Goal: Task Accomplishment & Management: Use online tool/utility

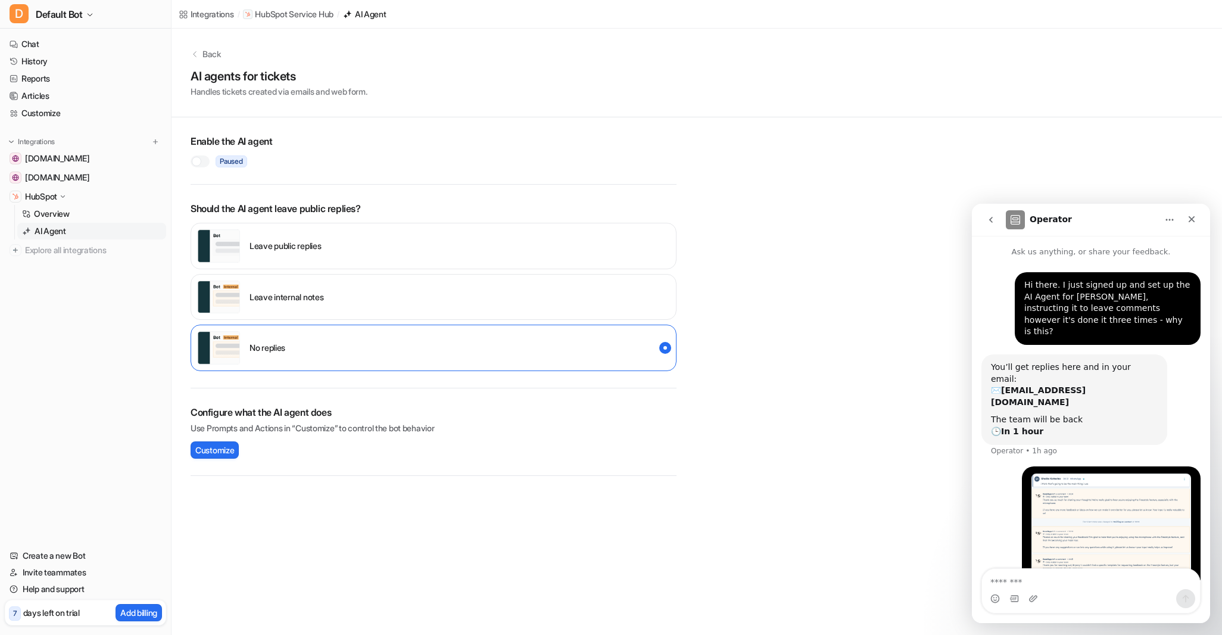
scroll to position [8, 0]
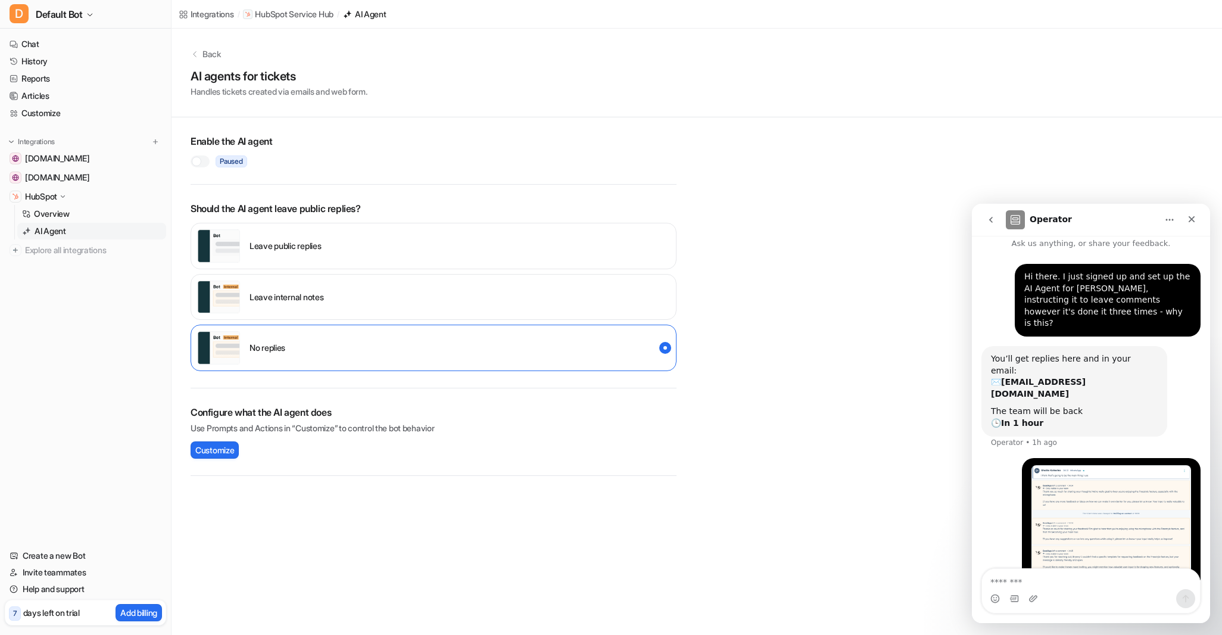
click at [342, 293] on div "Leave internal notes" at bounding box center [433, 297] width 486 height 46
click at [225, 449] on span "Customize" at bounding box center [214, 449] width 39 height 13
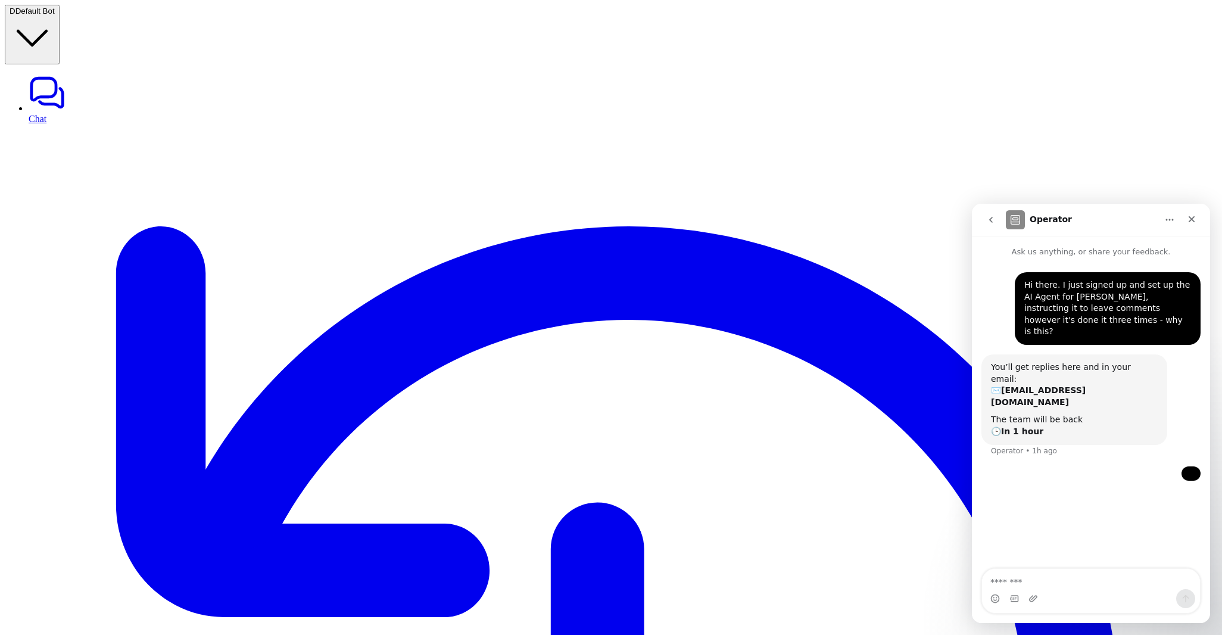
scroll to position [8, 0]
click at [1078, 223] on div "Operator" at bounding box center [1080, 219] width 151 height 19
click at [1189, 218] on icon "Close" at bounding box center [1191, 219] width 10 height 10
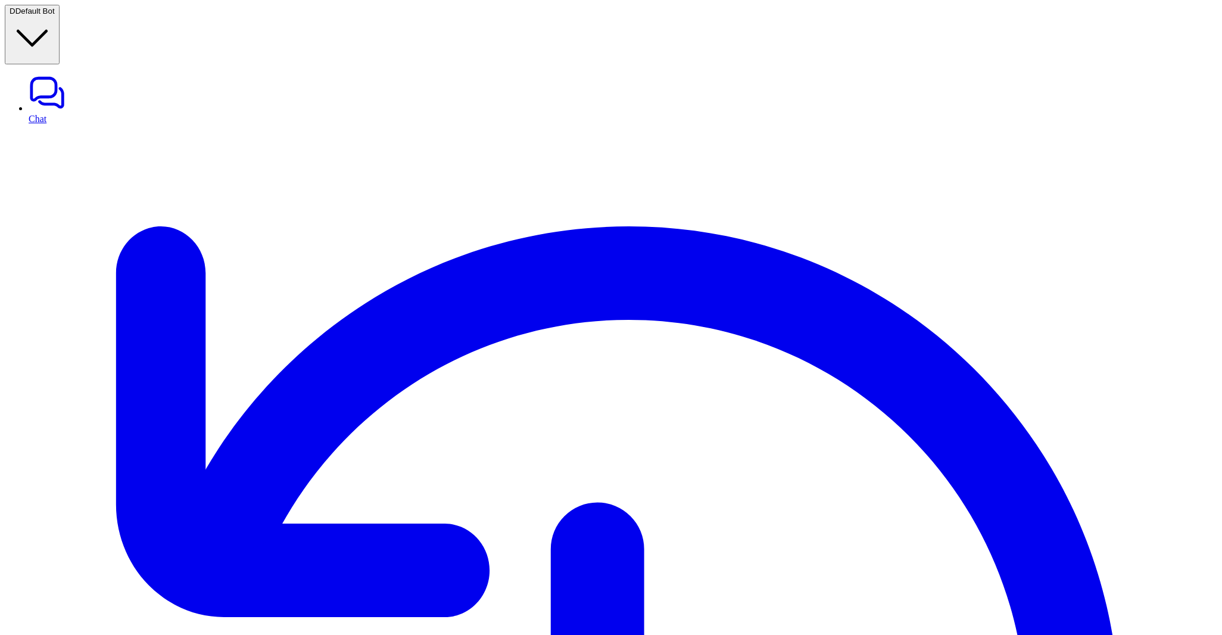
drag, startPoint x: 829, startPoint y: 156, endPoint x: 844, endPoint y: 158, distance: 15.6
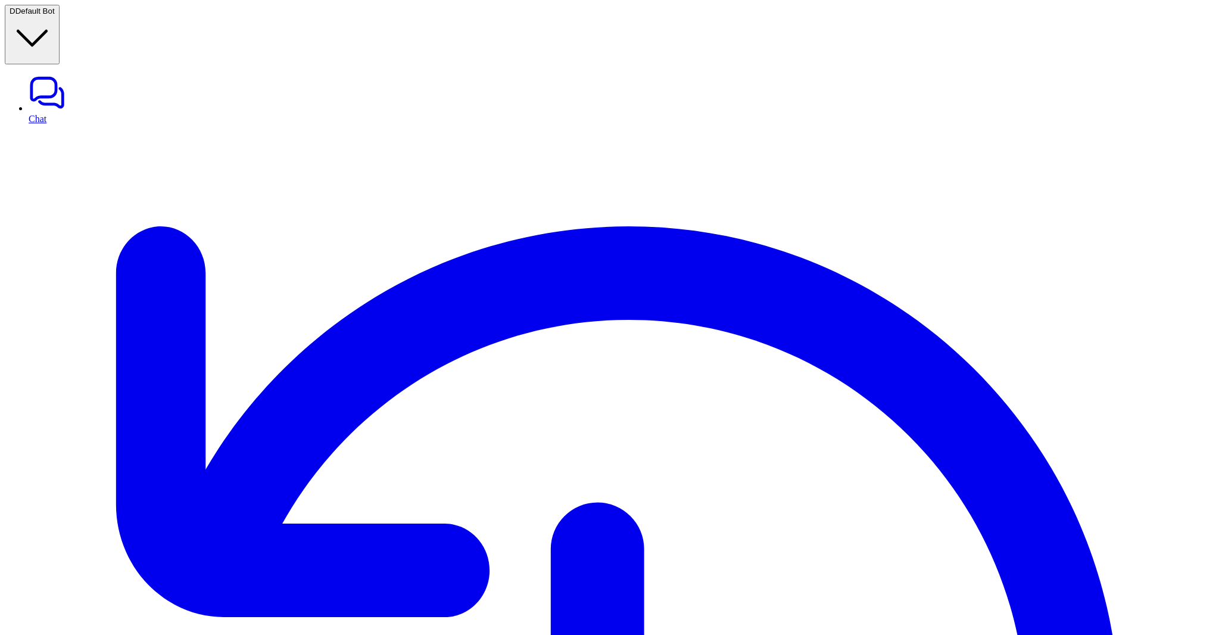
drag, startPoint x: 935, startPoint y: 155, endPoint x: 964, endPoint y: 155, distance: 29.2
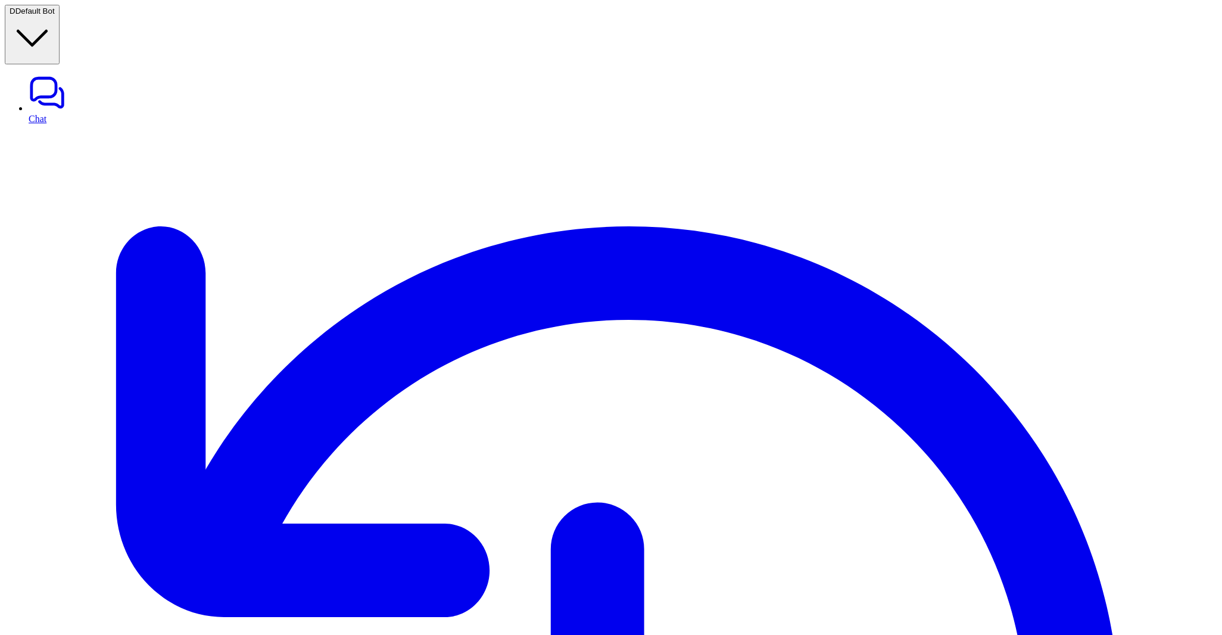
type textarea "**********"
